Goal: Task Accomplishment & Management: Complete application form

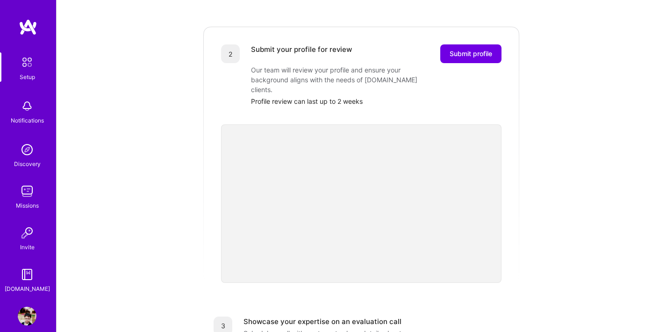
scroll to position [199, 0]
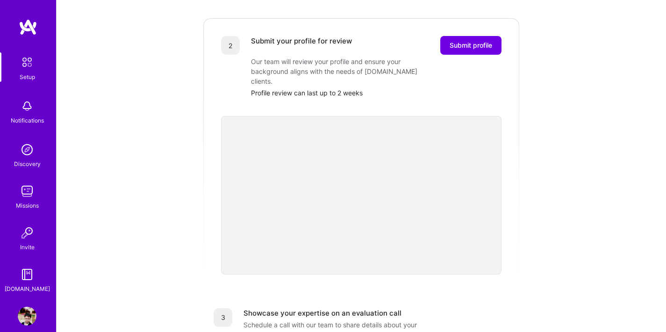
click at [25, 312] on img at bounding box center [27, 316] width 19 height 19
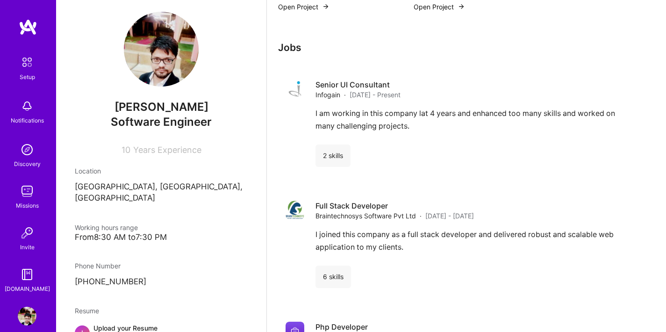
scroll to position [531, 0]
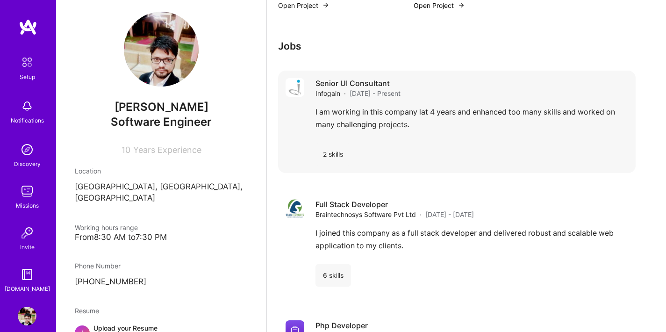
click at [358, 98] on span "[DATE] - Present" at bounding box center [375, 93] width 51 height 10
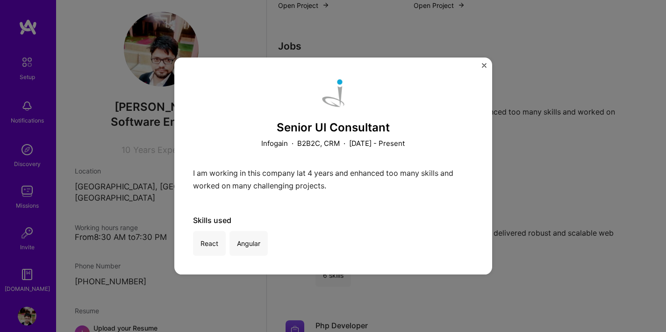
click at [483, 67] on img "Close" at bounding box center [484, 65] width 5 height 5
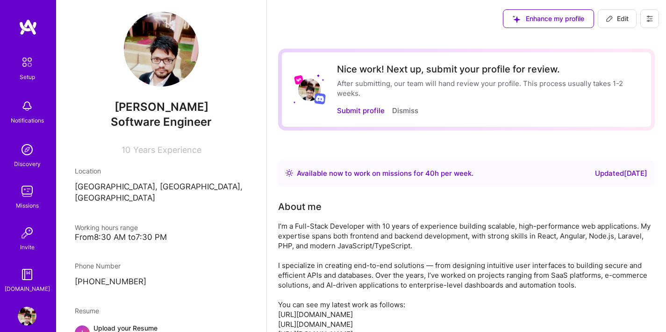
click at [626, 20] on span "Edit" at bounding box center [617, 18] width 23 height 9
select select "IN"
select select "Right Now"
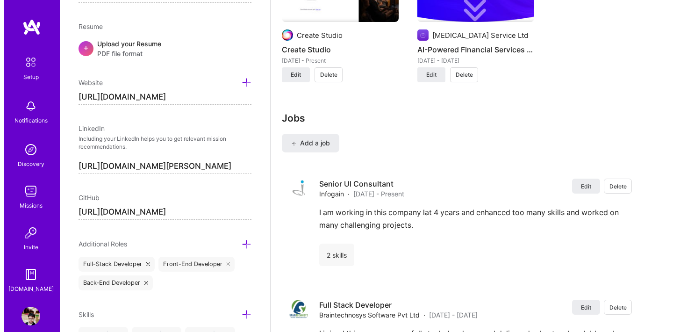
scroll to position [940, 0]
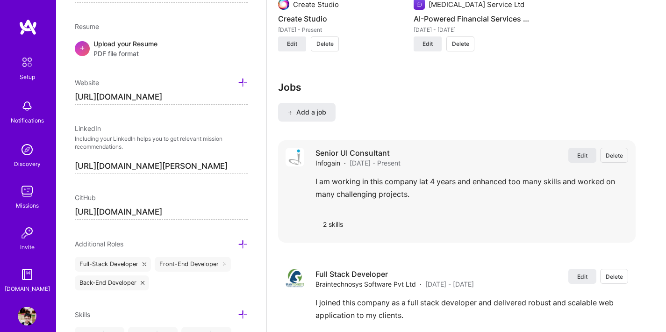
click at [590, 160] on button "Edit" at bounding box center [583, 155] width 28 height 15
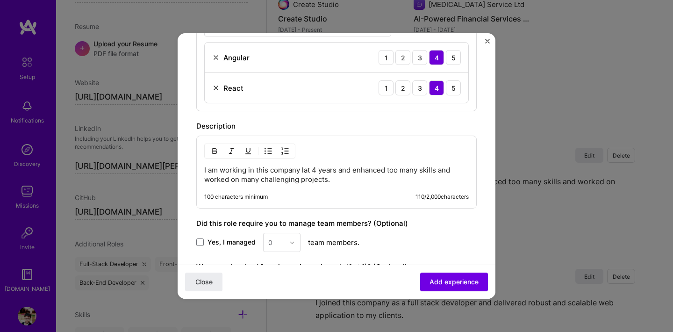
scroll to position [334, 0]
click at [308, 170] on p "I am working in this company lat 4 years and enhanced too many skills and worke…" at bounding box center [336, 174] width 265 height 19
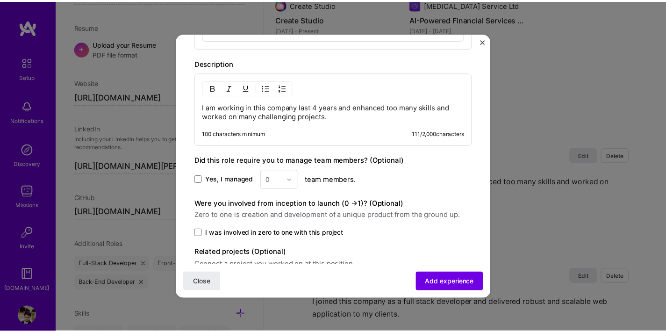
scroll to position [414, 0]
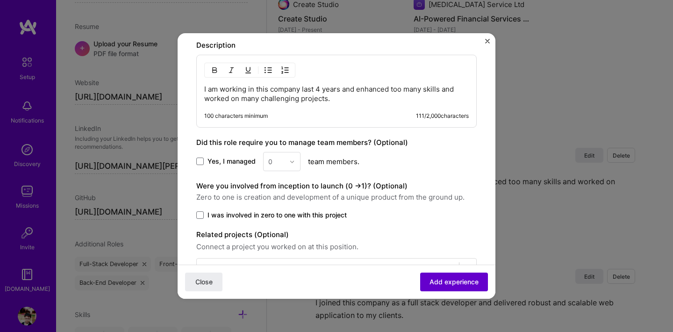
click at [450, 283] on span "Add experience" at bounding box center [454, 281] width 49 height 9
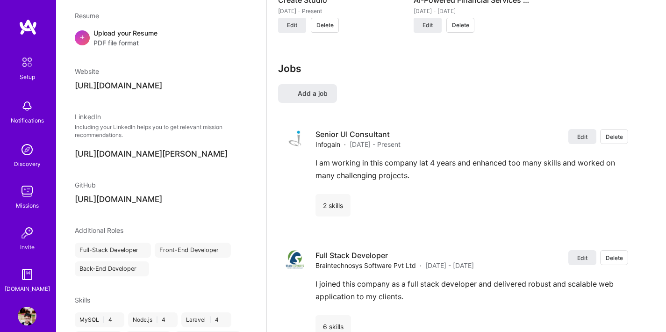
select select "IN"
select select "Right Now"
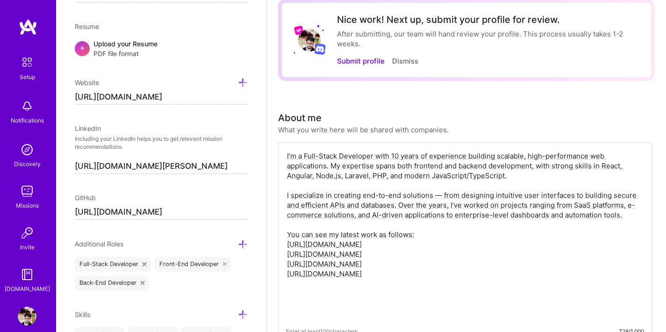
scroll to position [0, 0]
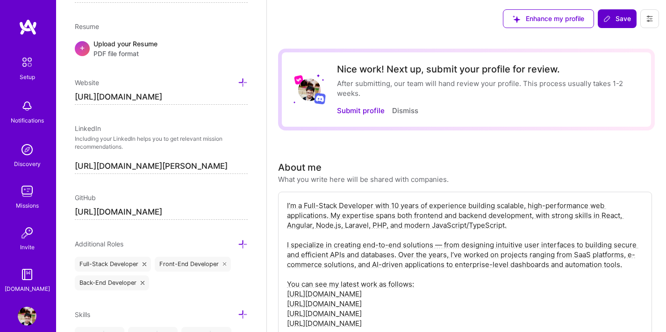
click at [623, 19] on span "Save" at bounding box center [618, 18] width 28 height 9
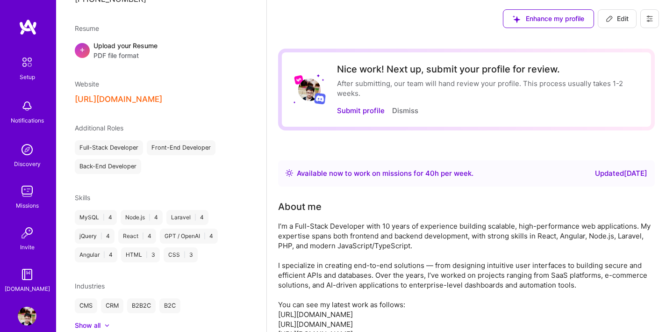
click at [361, 116] on div "Nice work! Next up, submit your profile for review. After submitting, our team …" at bounding box center [466, 90] width 377 height 82
click at [360, 108] on button "Submit profile" at bounding box center [361, 111] width 48 height 10
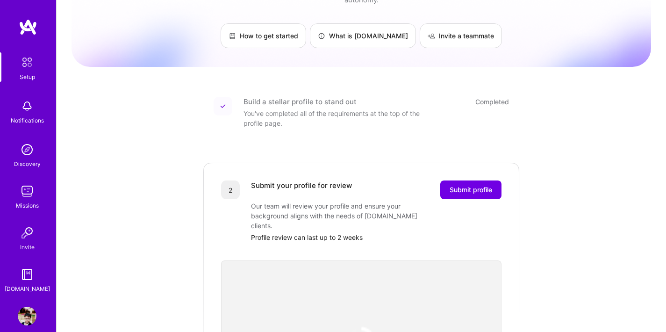
scroll to position [56, 0]
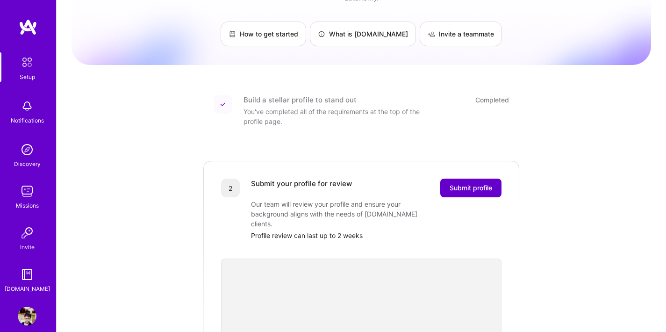
click at [480, 183] on span "Submit profile" at bounding box center [471, 187] width 43 height 9
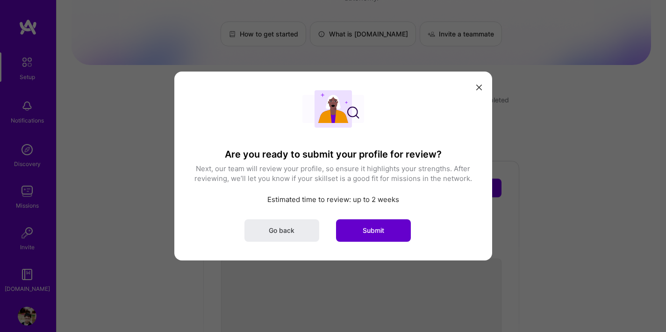
click at [387, 227] on button "Submit" at bounding box center [373, 230] width 75 height 22
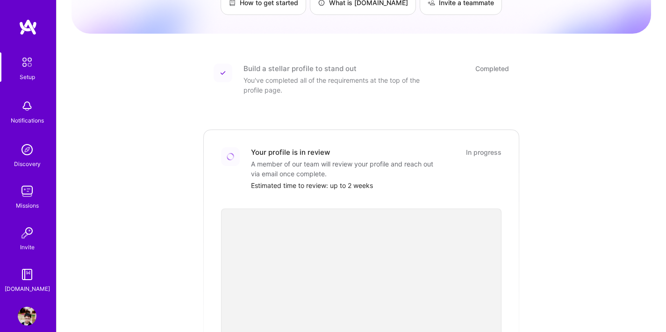
scroll to position [0, 0]
